Goal: Task Accomplishment & Management: Use online tool/utility

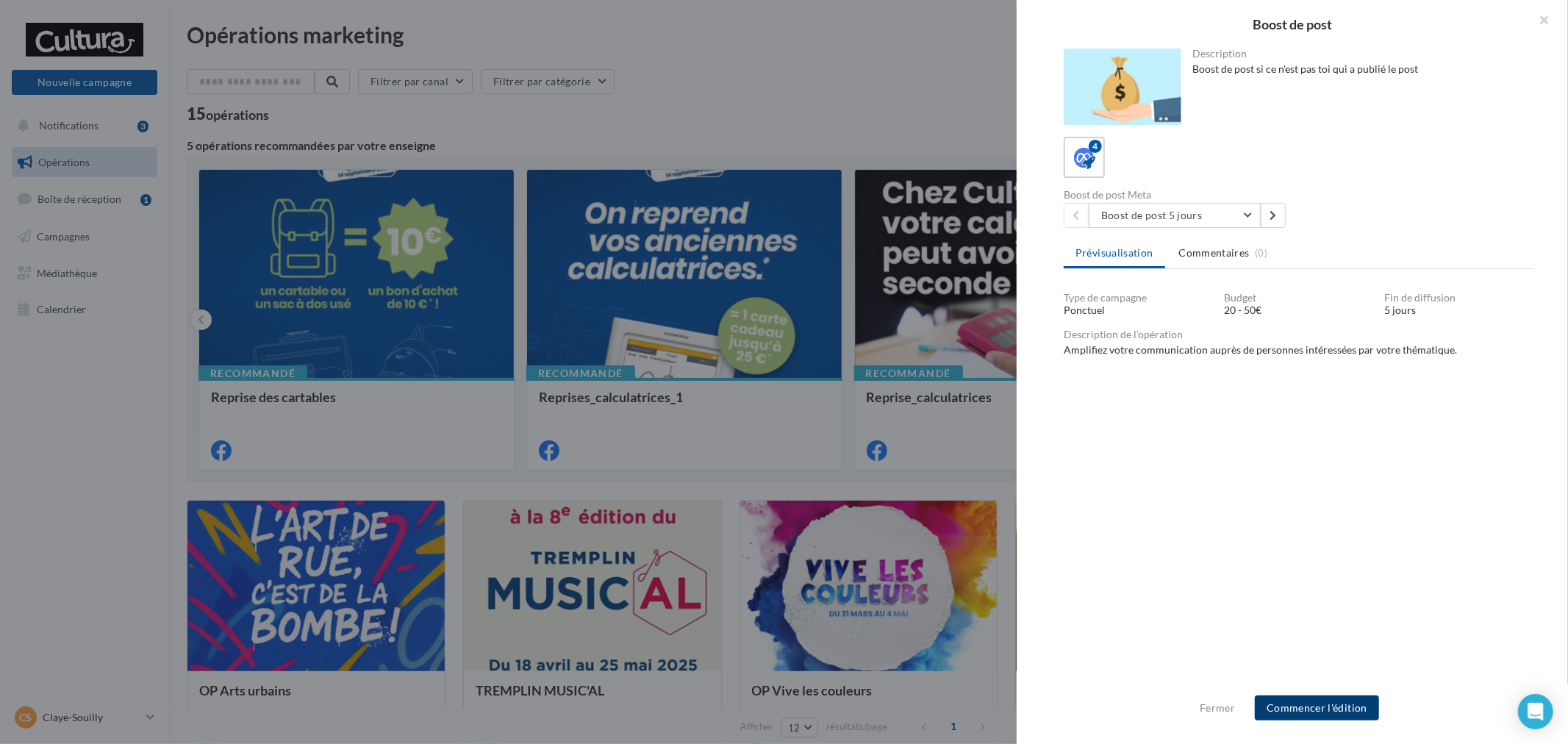
click at [1358, 708] on button "Commencer l'édition" at bounding box center [1317, 707] width 124 height 25
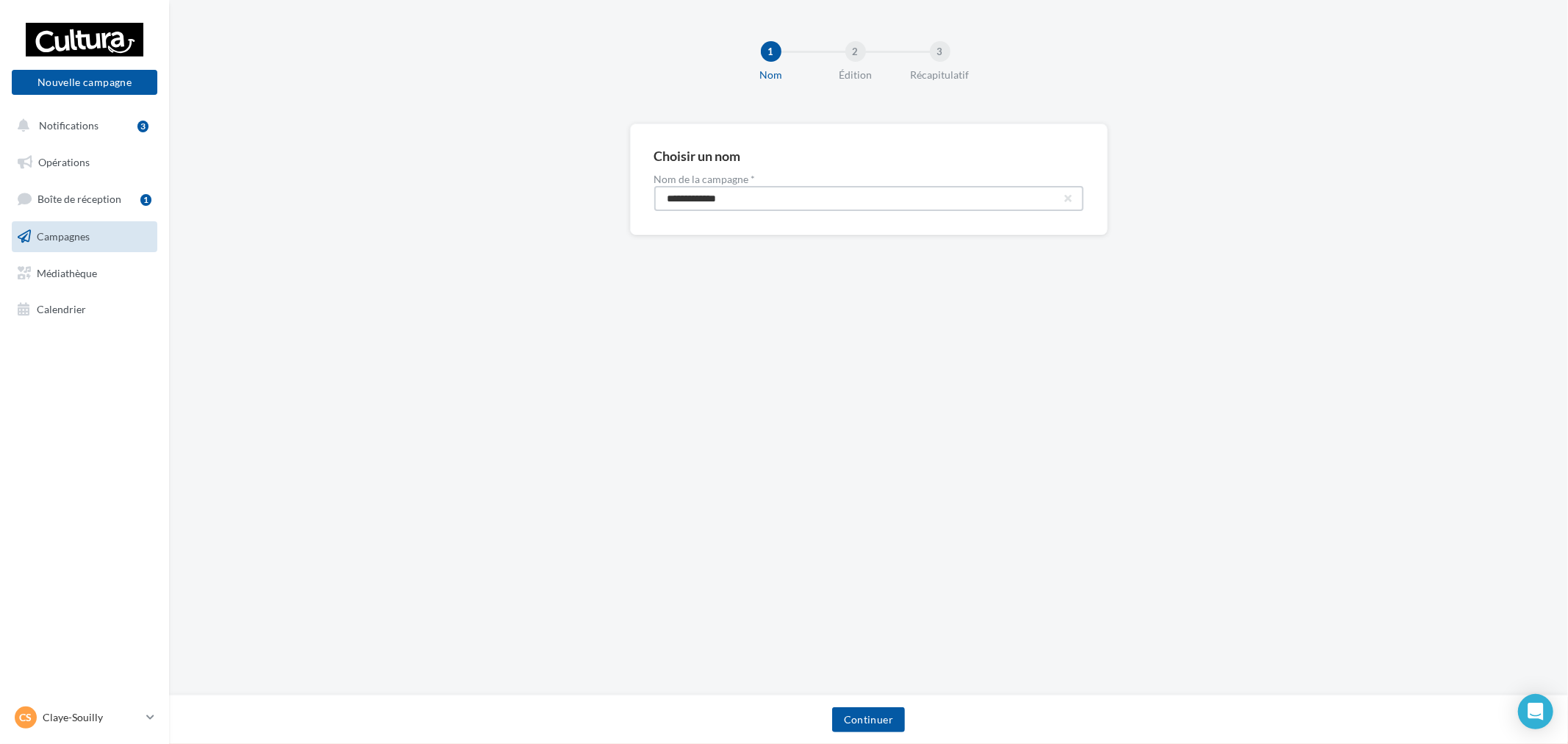
click at [791, 198] on input "**********" at bounding box center [869, 198] width 429 height 25
paste input "****"
type input "**********"
click at [902, 730] on button "Continuer" at bounding box center [869, 720] width 73 height 25
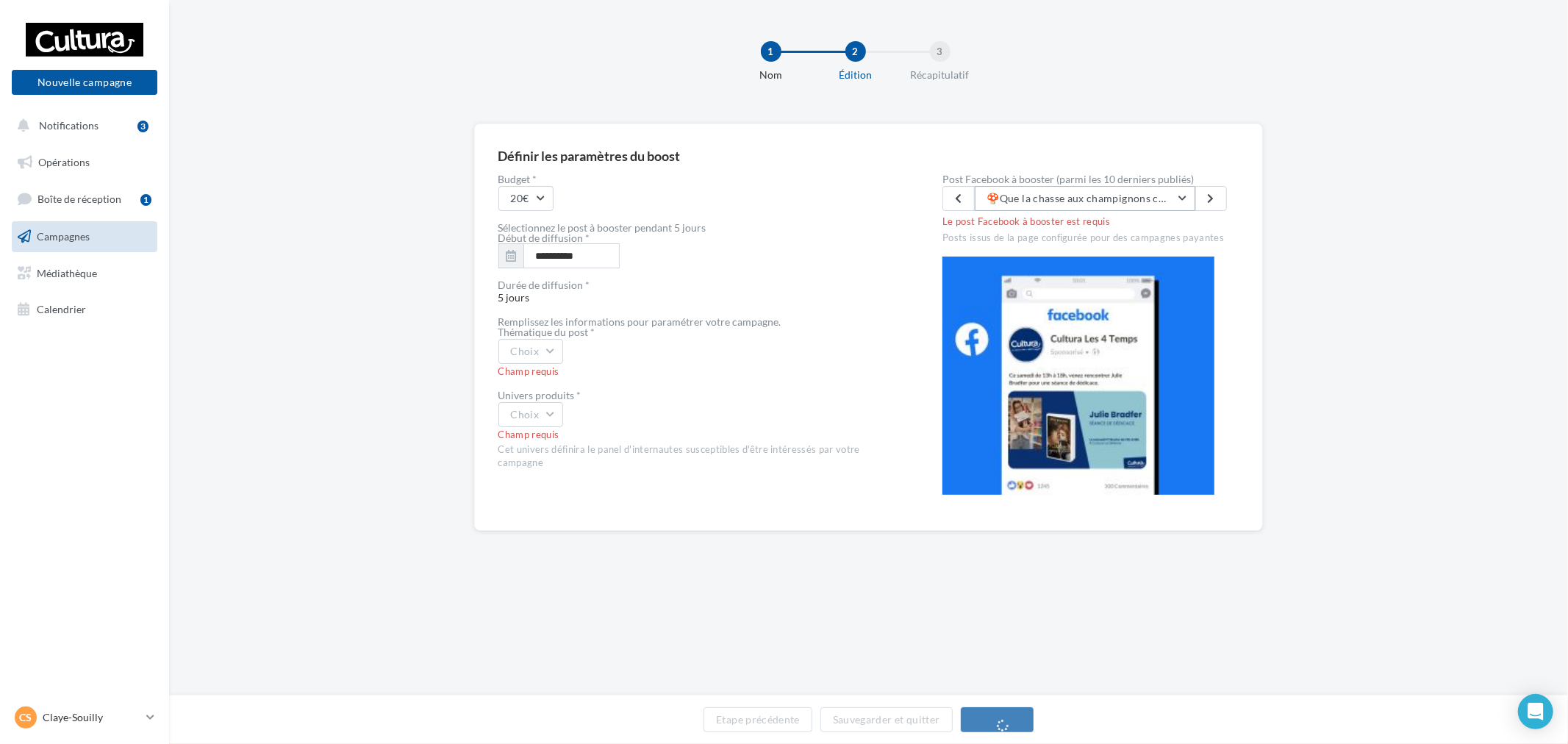
click at [1099, 203] on button "🍄Que la chasse aux champignons commencent 🍄 Avec l'Automne qui pointe le bout d…" at bounding box center [1085, 198] width 220 height 25
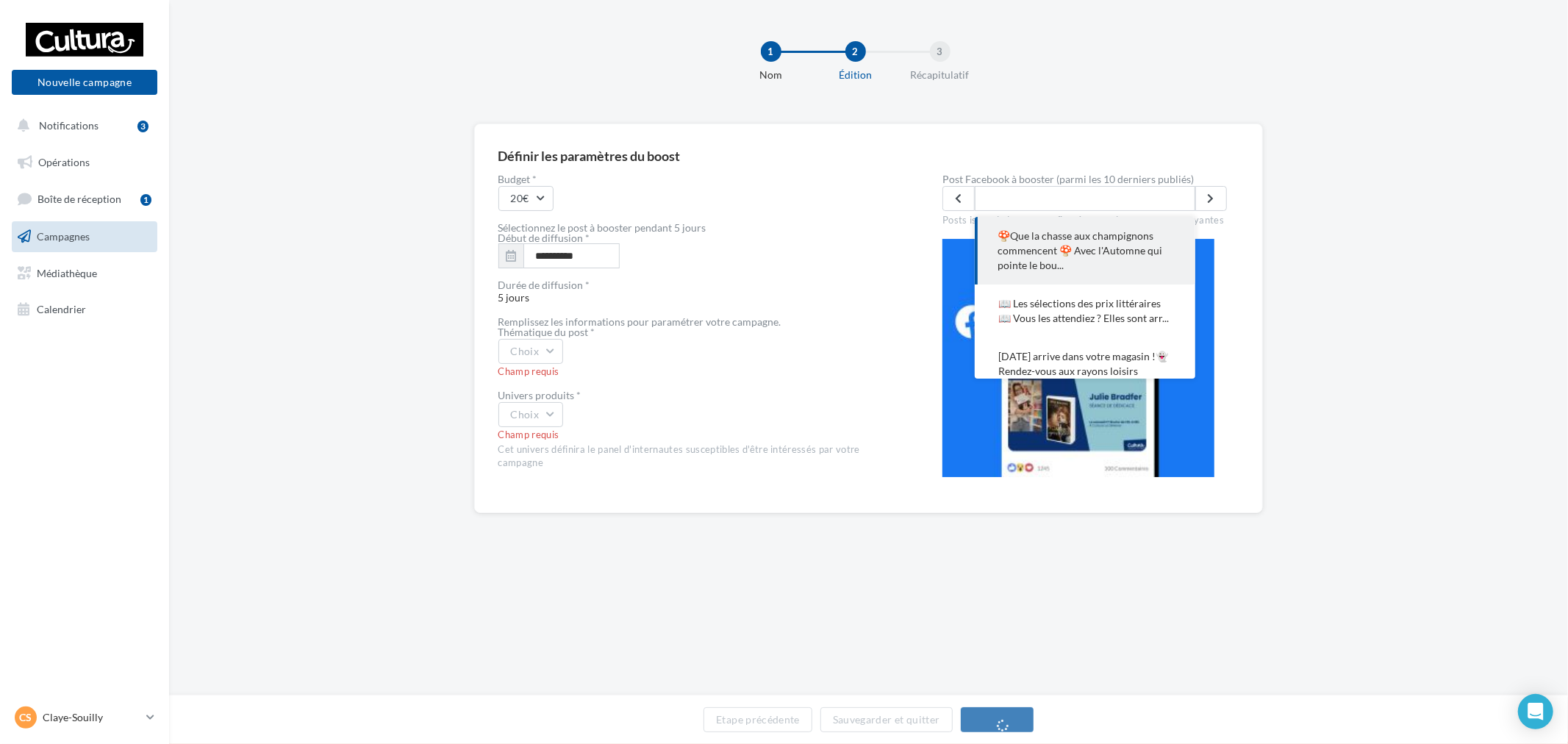
click at [1363, 182] on div "**********" at bounding box center [869, 342] width 1400 height 437
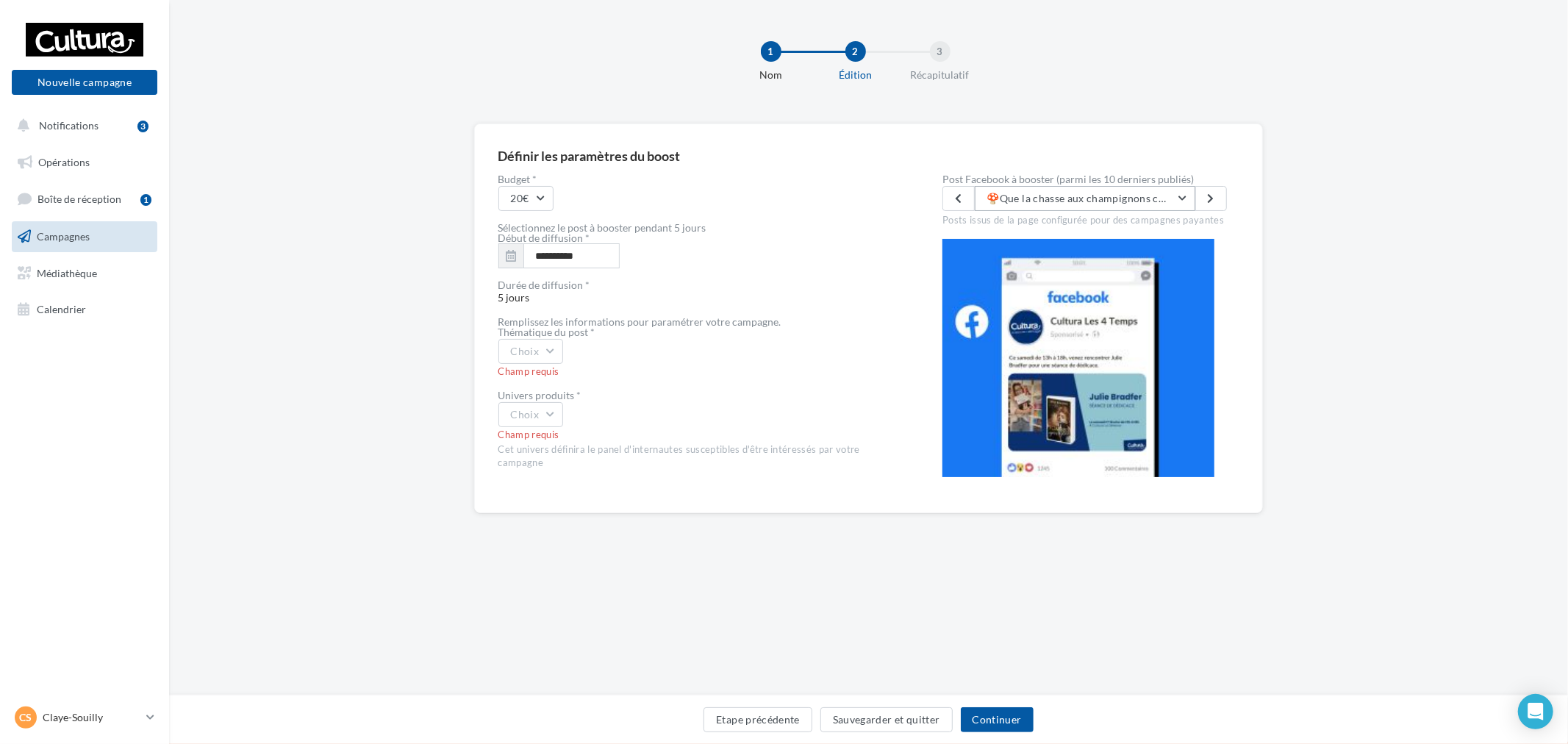
click at [1086, 189] on button "🍄Que la chasse aux champignons commencent 🍄 Avec l'Automne qui pointe le bout d…" at bounding box center [1085, 198] width 220 height 25
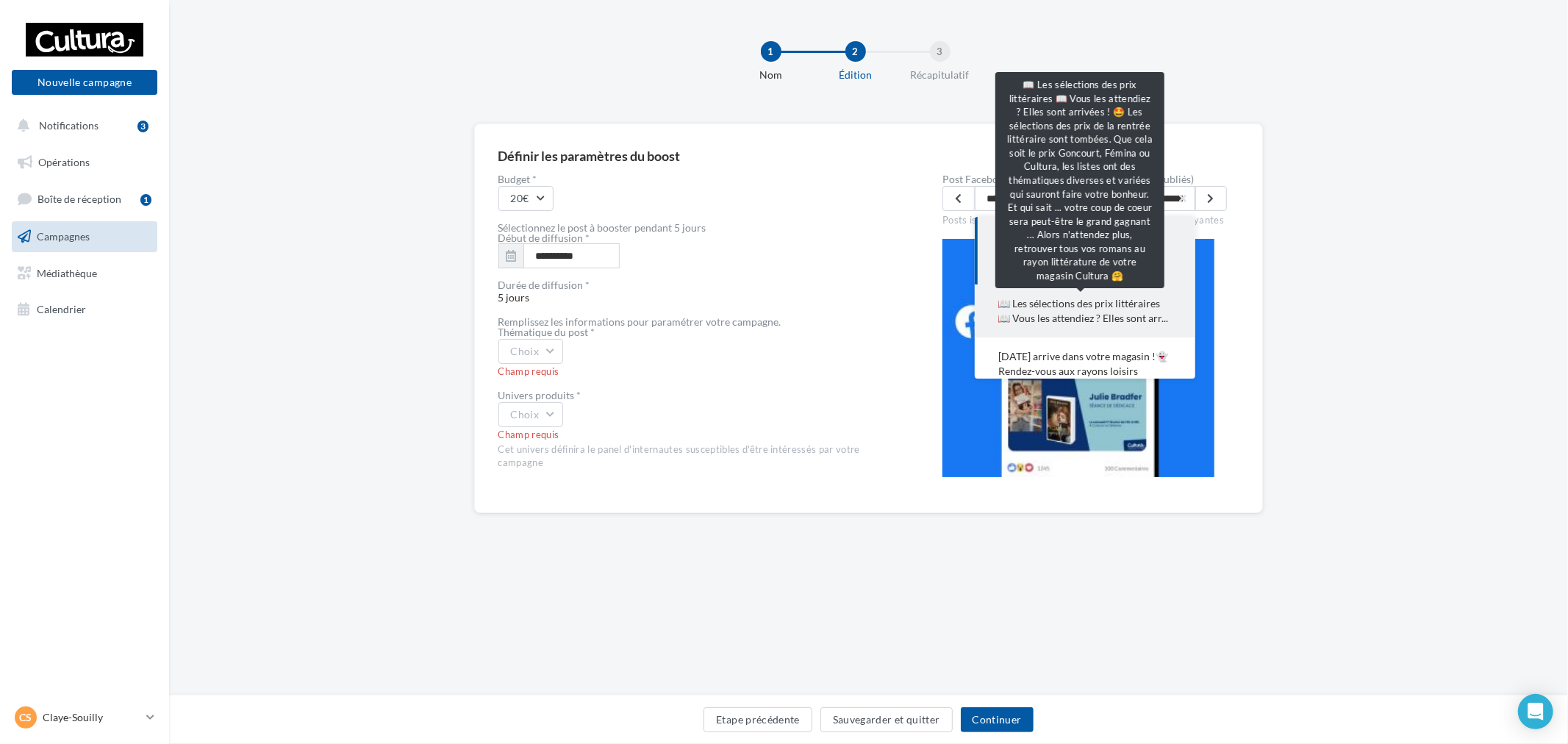
click at [1110, 320] on span "📖 Les sélections des prix littéraires 📖 Vous les attendiez ? Elles sont arr..." at bounding box center [1085, 311] width 173 height 29
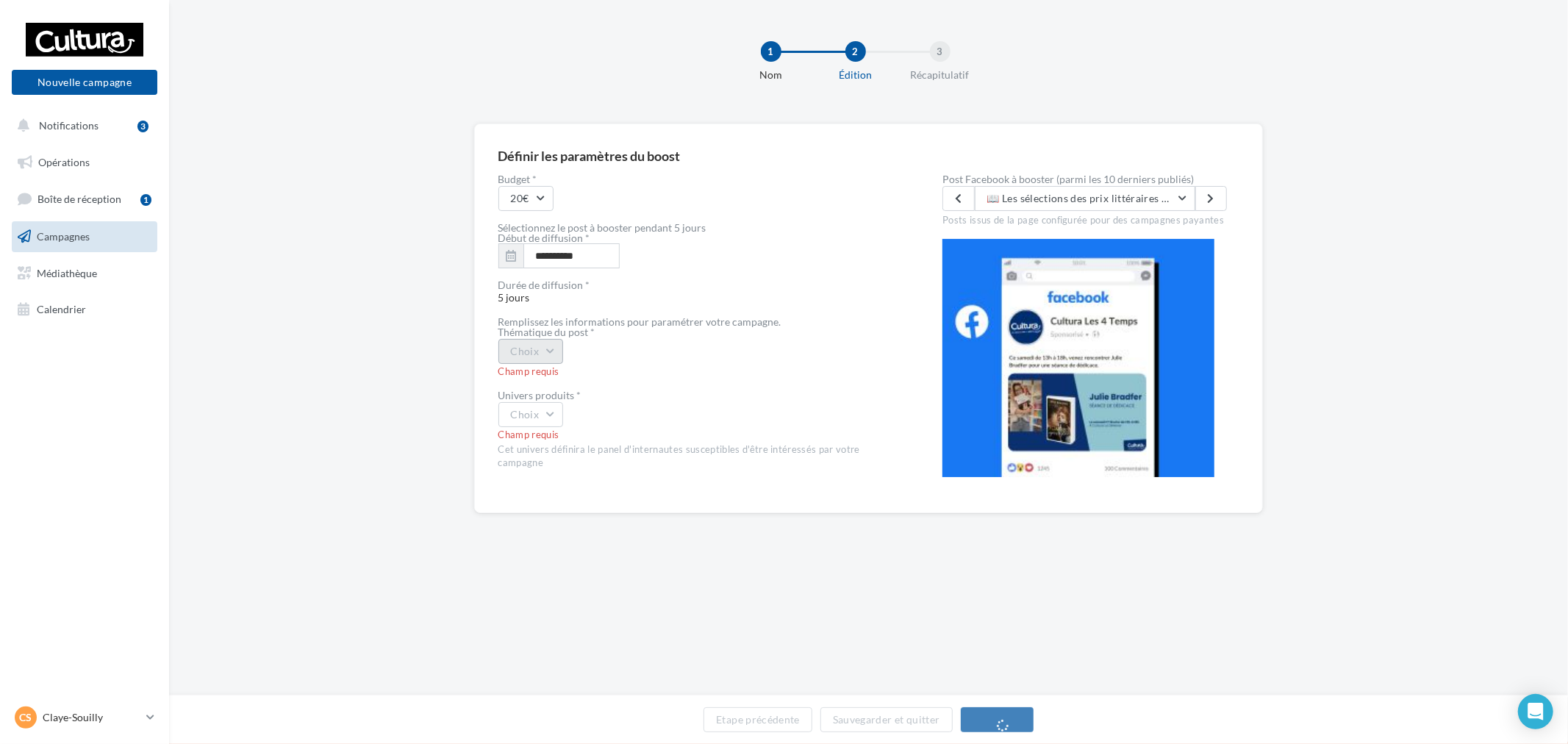
click at [553, 360] on button "Choix" at bounding box center [531, 351] width 65 height 25
click at [564, 398] on div "Evènement" at bounding box center [590, 389] width 182 height 38
click at [551, 365] on div "Champ requis" at bounding box center [697, 372] width 398 height 13
click at [560, 355] on button "Evènement" at bounding box center [543, 351] width 89 height 25
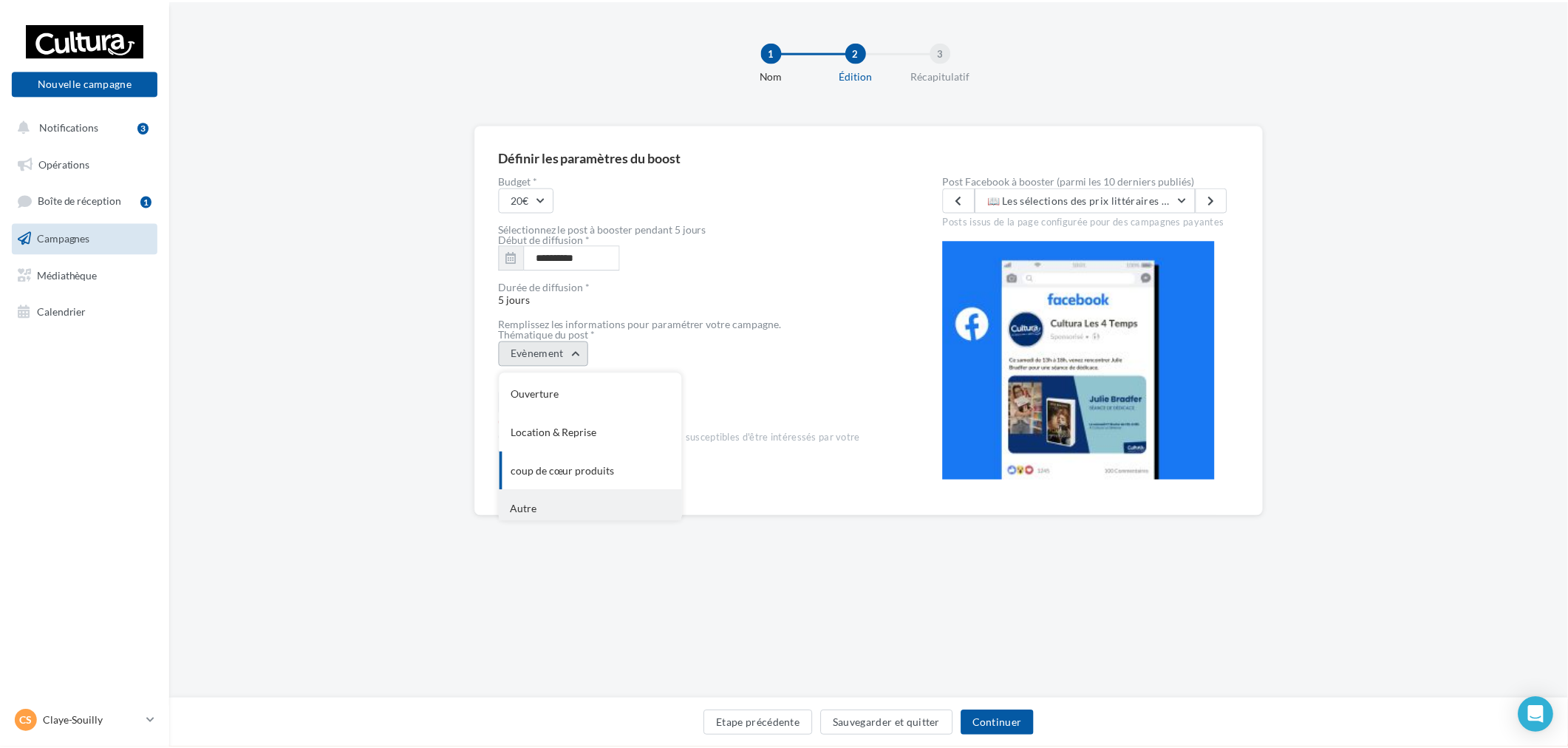
scroll to position [159, 0]
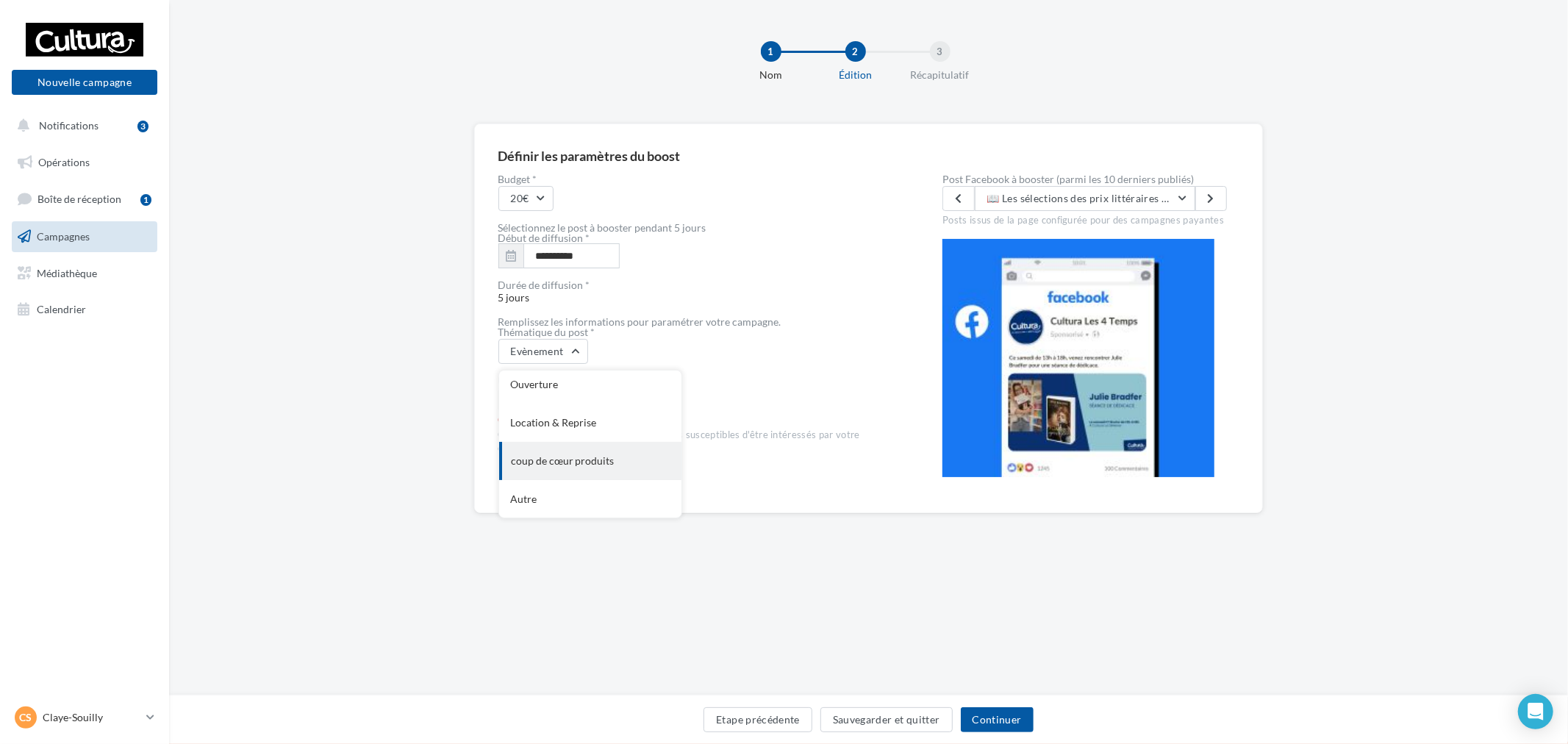
click at [608, 456] on div "coup de cœur produits" at bounding box center [590, 460] width 182 height 38
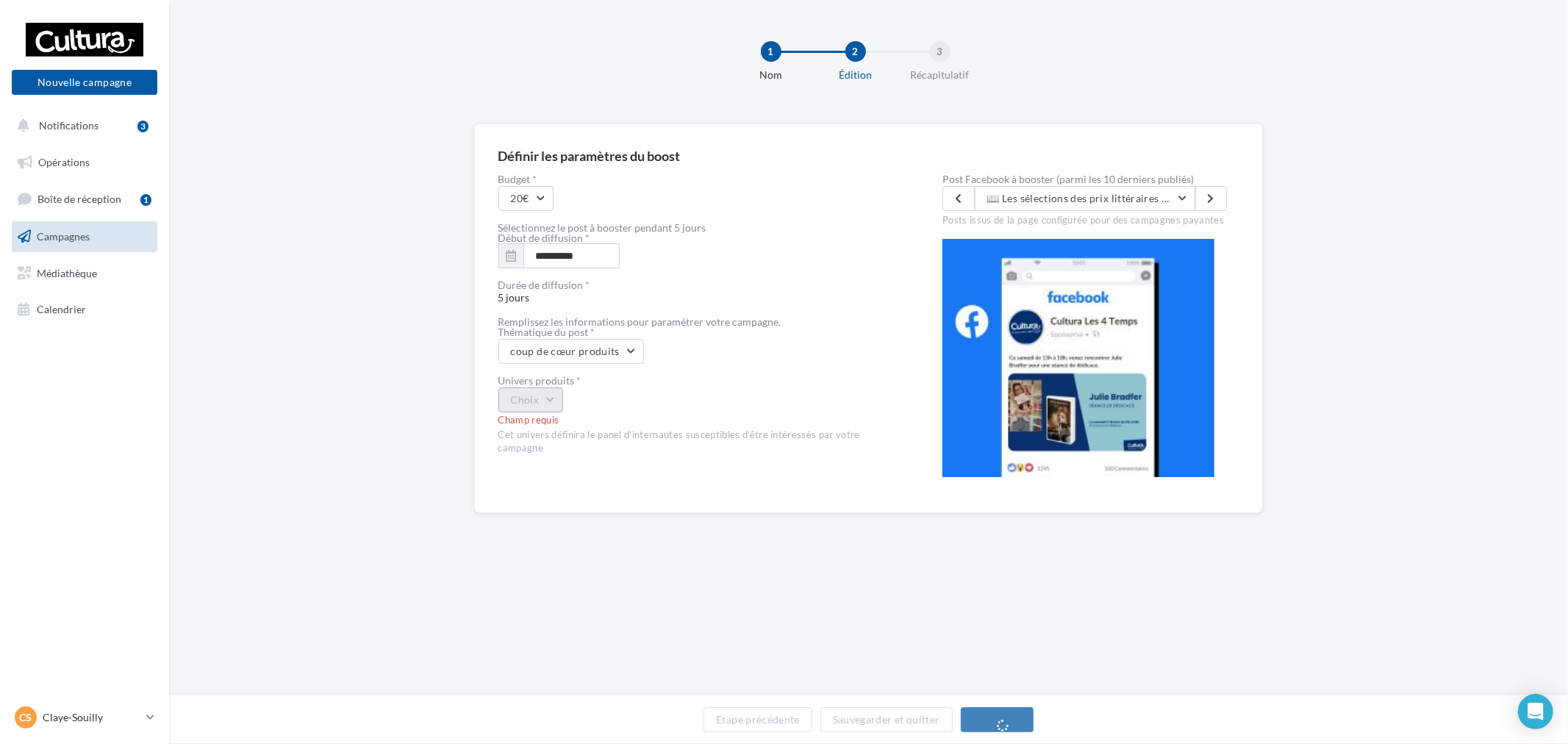
click at [548, 401] on button "Choix" at bounding box center [531, 399] width 65 height 25
click at [559, 432] on div "Livre" at bounding box center [590, 437] width 182 height 38
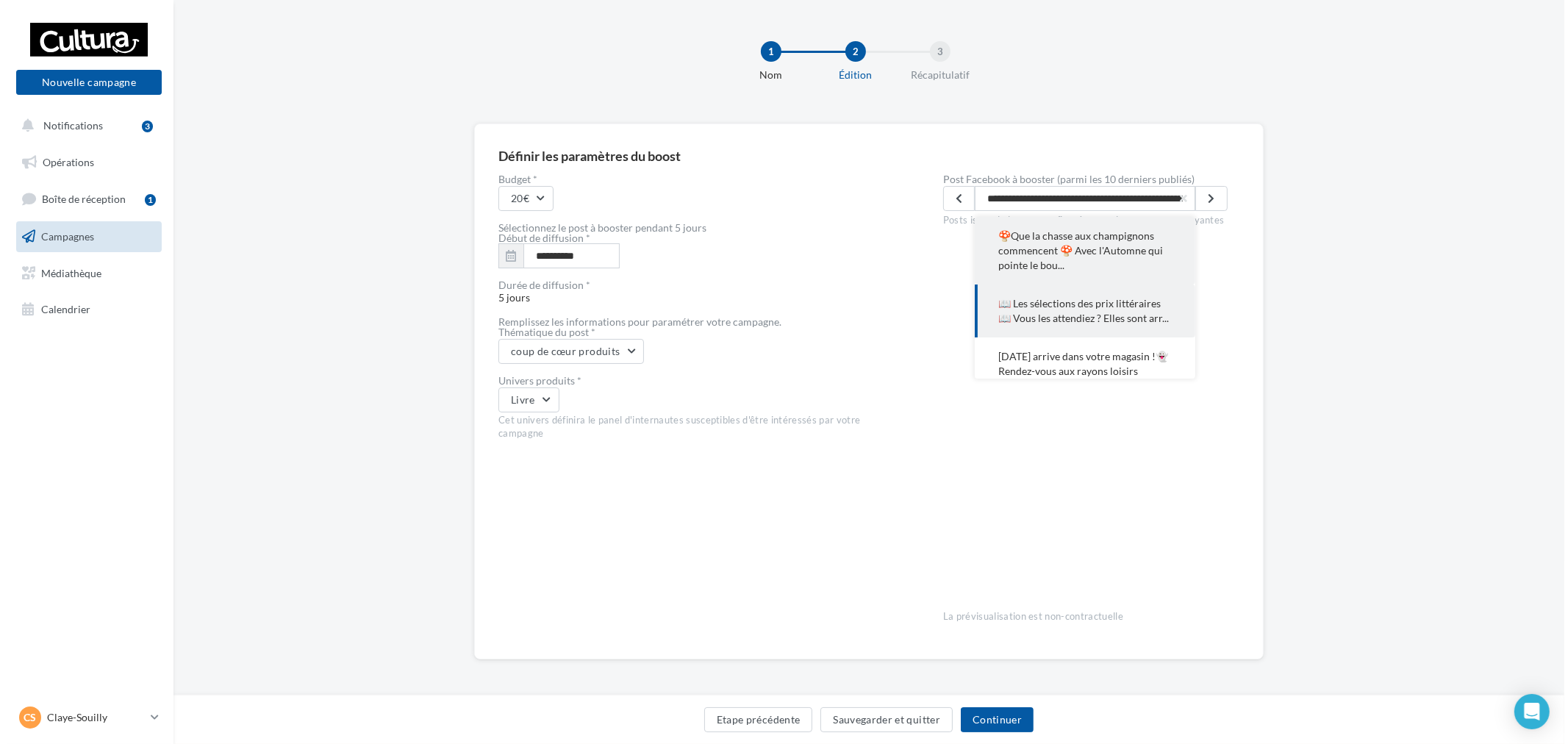
scroll to position [0, 1772]
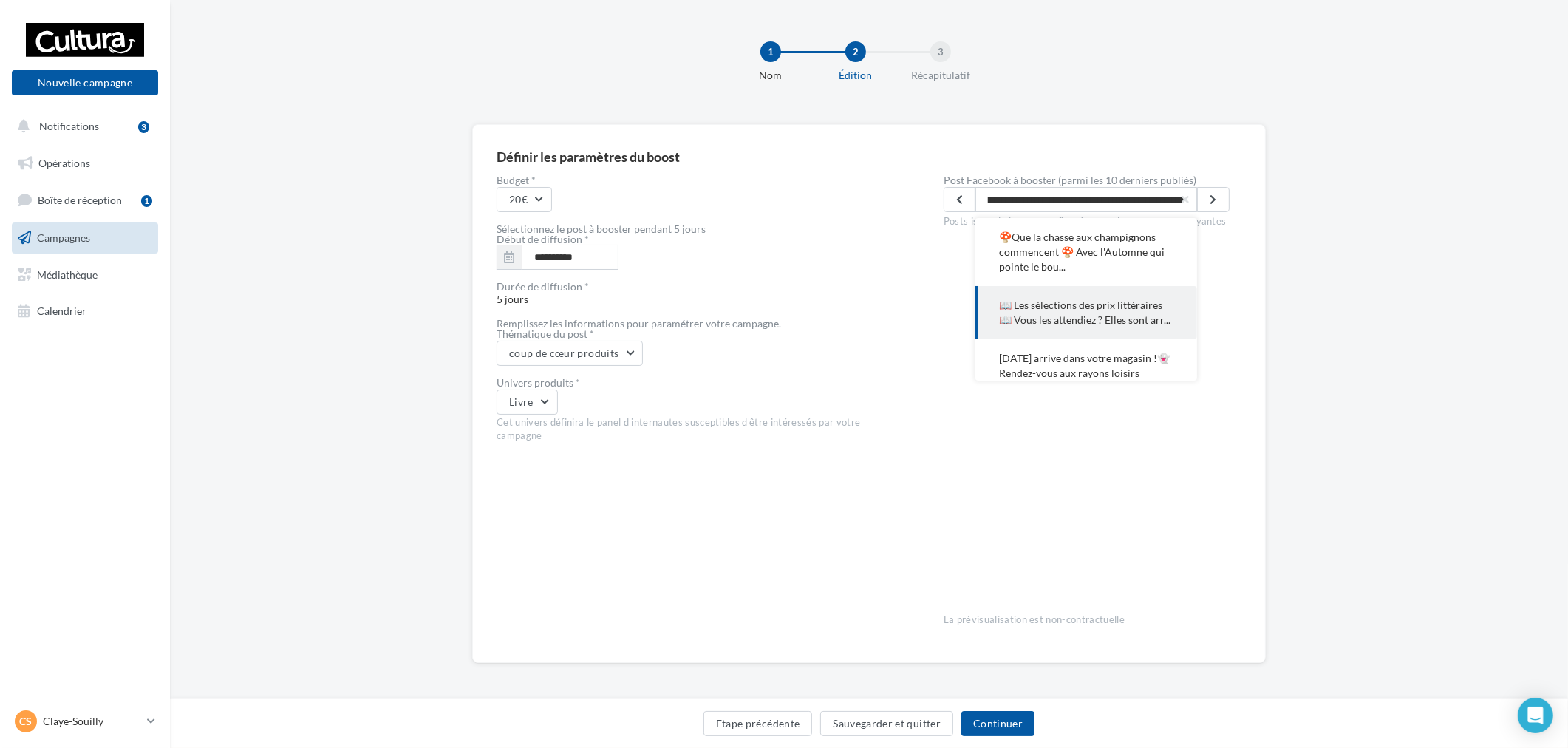
click at [809, 438] on div "Cet univers définira le panel d'internautes susceptibles d'être intéressés par …" at bounding box center [696, 429] width 400 height 27
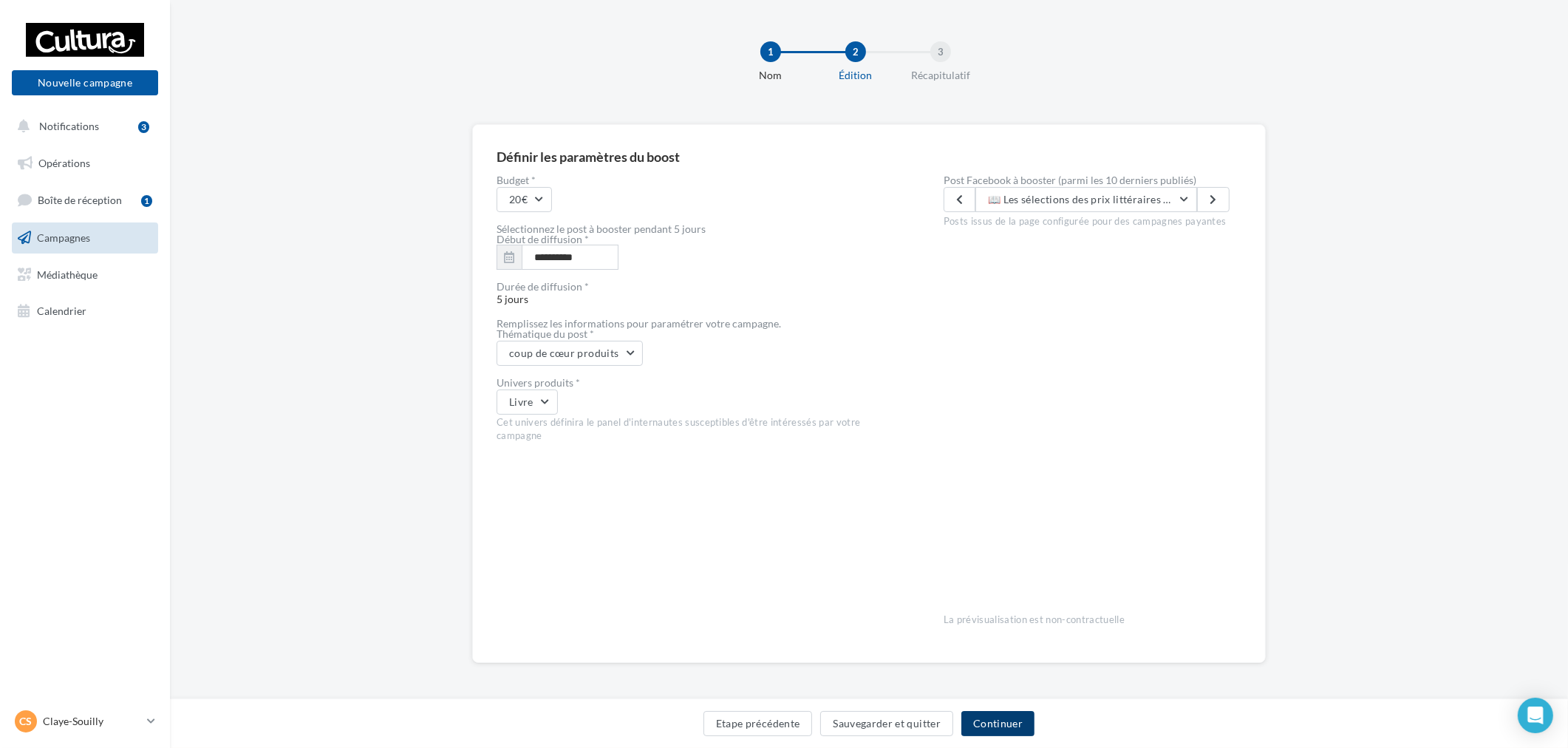
click at [1013, 723] on button "Continuer" at bounding box center [998, 723] width 74 height 25
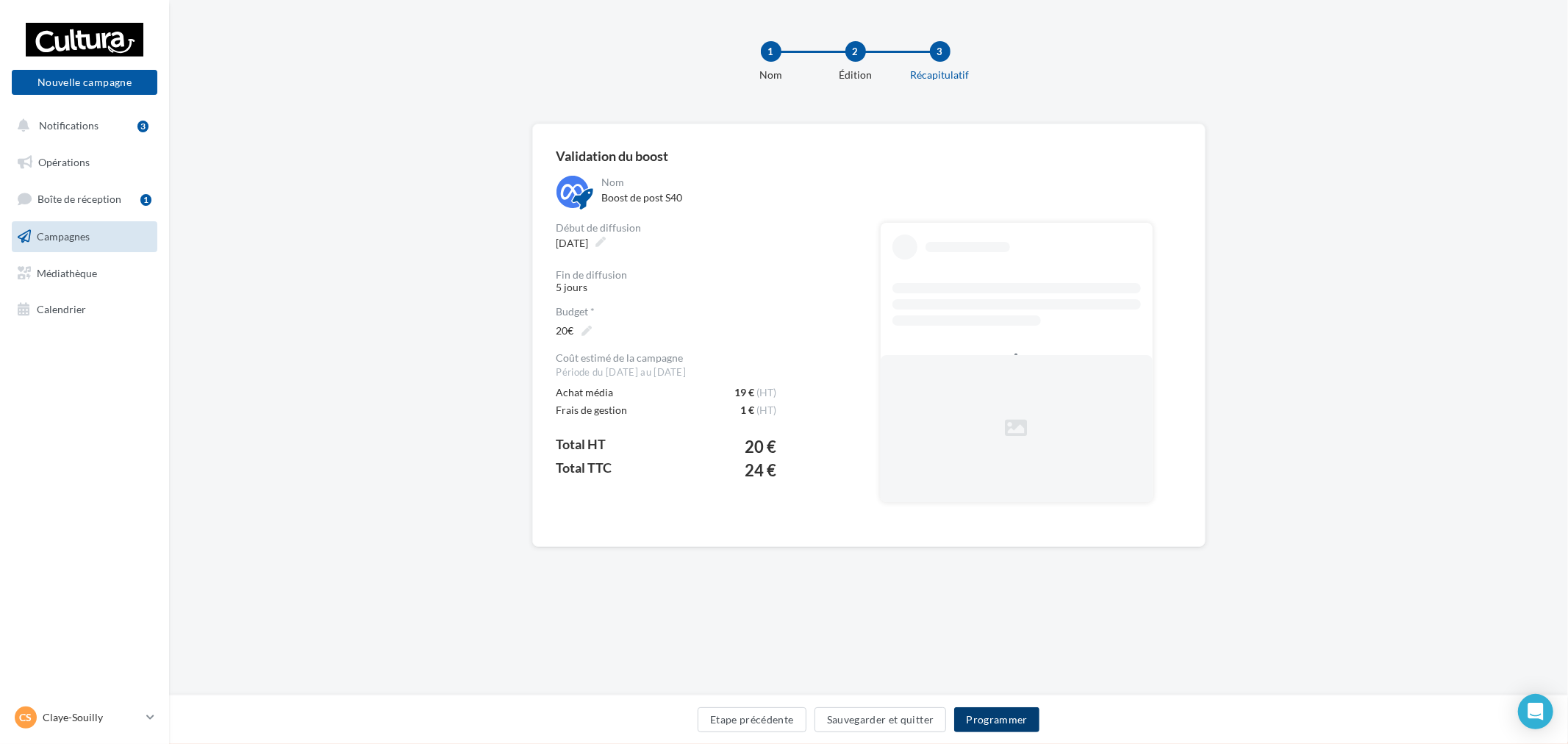
click at [1024, 720] on button "Programmer" at bounding box center [997, 720] width 85 height 25
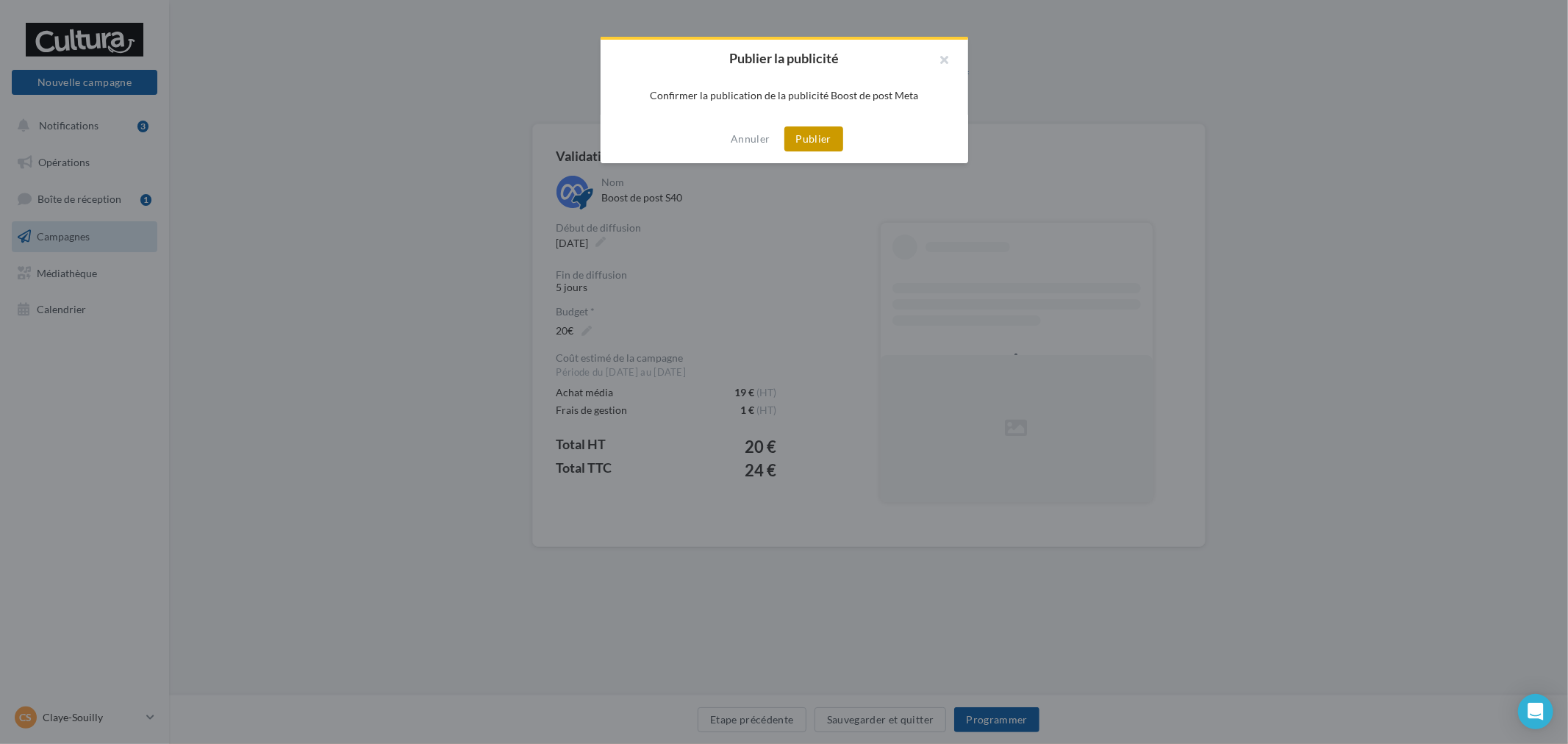
click at [818, 127] on button "Publier" at bounding box center [814, 139] width 59 height 25
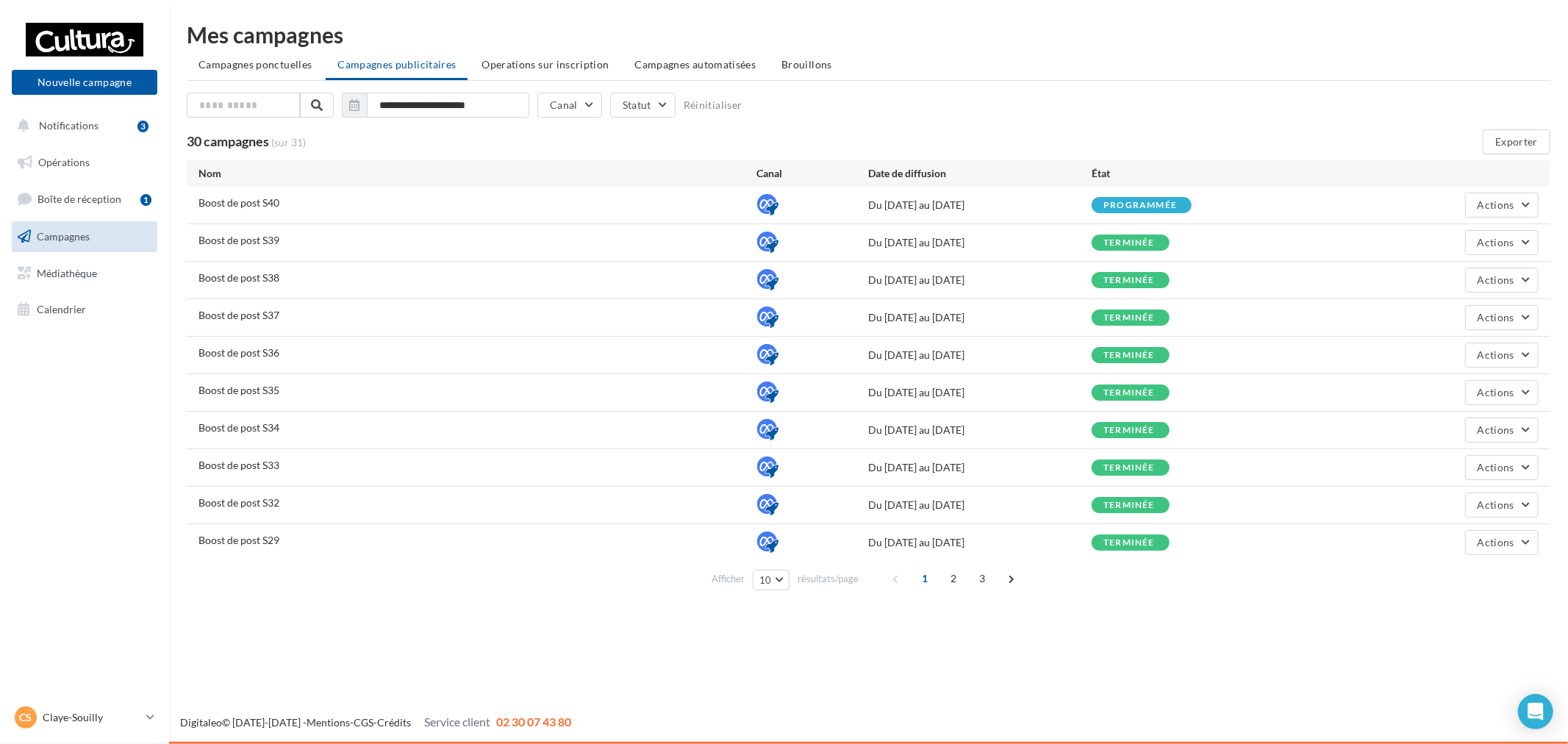
drag, startPoint x: 111, startPoint y: 707, endPoint x: 126, endPoint y: 732, distance: 29.2
click at [125, 732] on div "CS Claye-Souilly r.duriaux3@cultura.fr" at bounding box center [84, 717] width 146 height 28
click at [96, 717] on p "Claye-Souilly" at bounding box center [91, 717] width 98 height 15
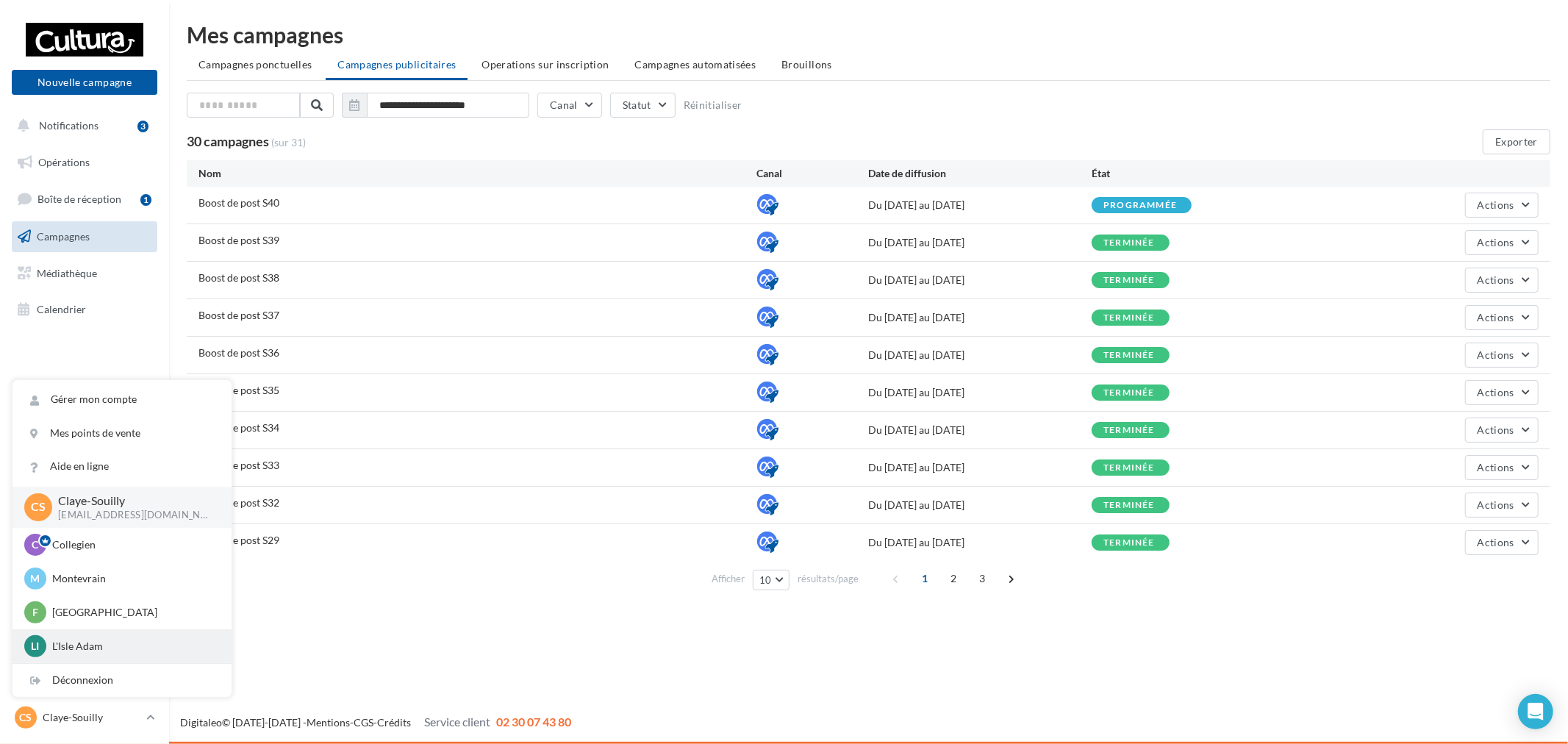
click at [85, 640] on p "L'Isle Adam" at bounding box center [133, 646] width 162 height 15
